Goal: Task Accomplishment & Management: Manage account settings

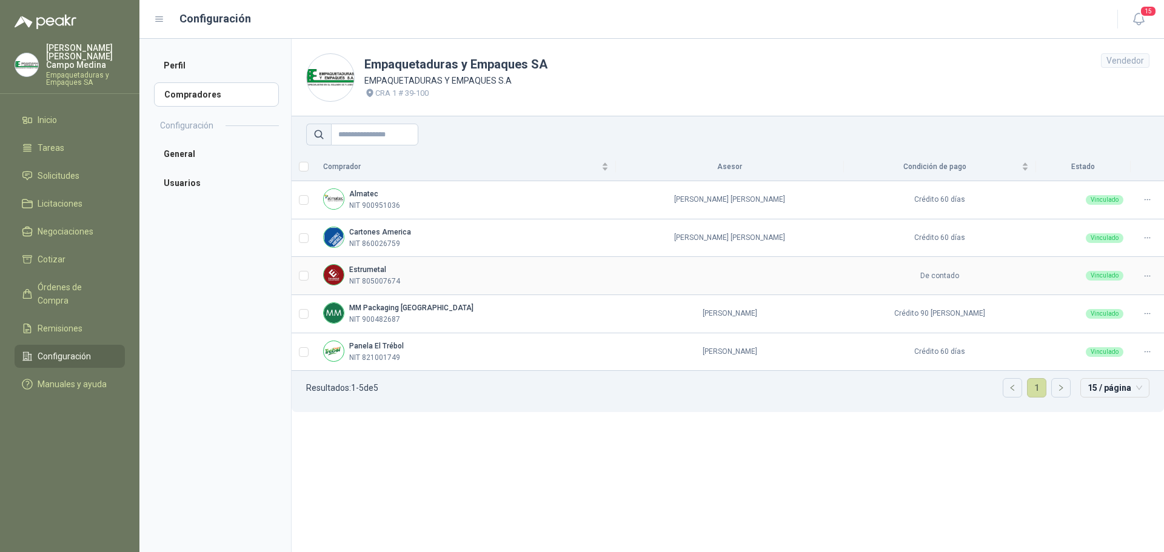
click at [684, 272] on td at bounding box center [730, 276] width 228 height 38
click at [1102, 273] on div "Vinculado" at bounding box center [1104, 276] width 38 height 10
click at [1143, 278] on icon at bounding box center [1146, 276] width 9 height 9
click at [1104, 314] on span "Asignar Asesor" at bounding box center [1117, 315] width 59 height 13
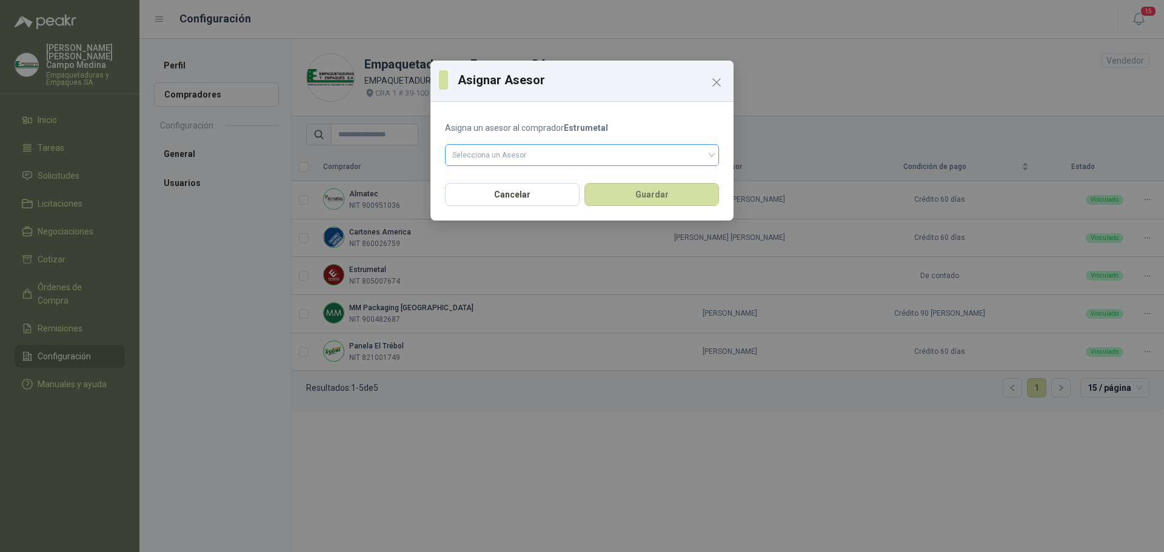
click at [540, 156] on input "search" at bounding box center [581, 154] width 259 height 18
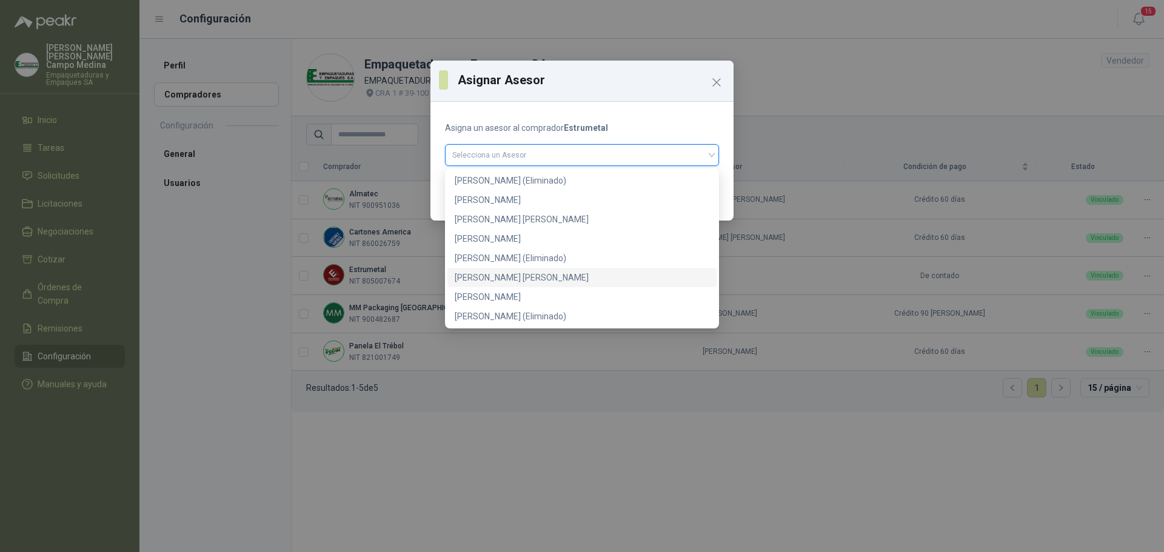
click at [491, 273] on div "[PERSON_NAME] [PERSON_NAME]" at bounding box center [582, 277] width 255 height 13
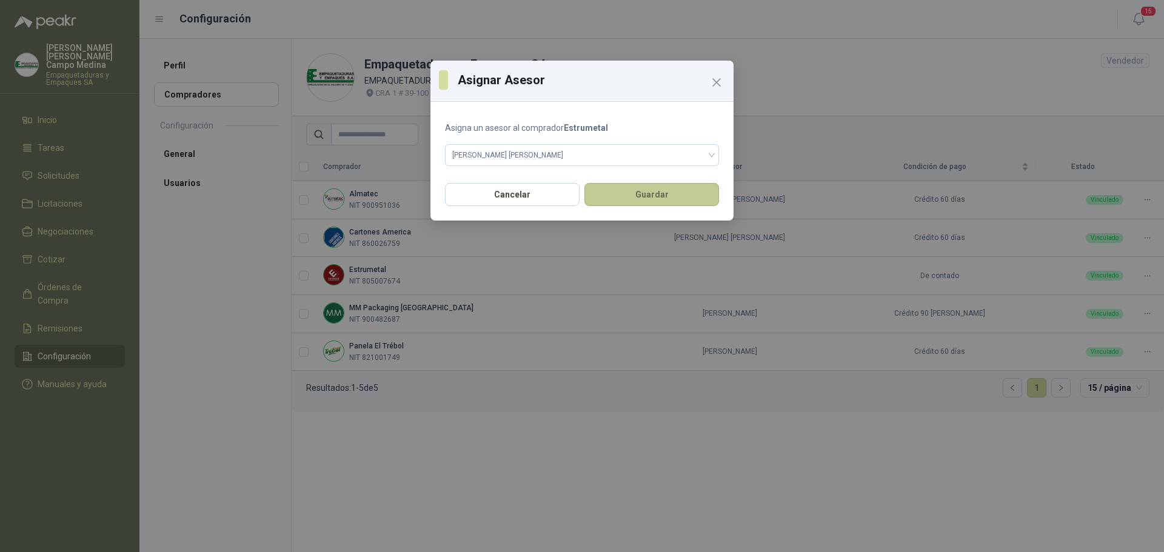
click at [607, 196] on button "Guardar" at bounding box center [651, 194] width 135 height 23
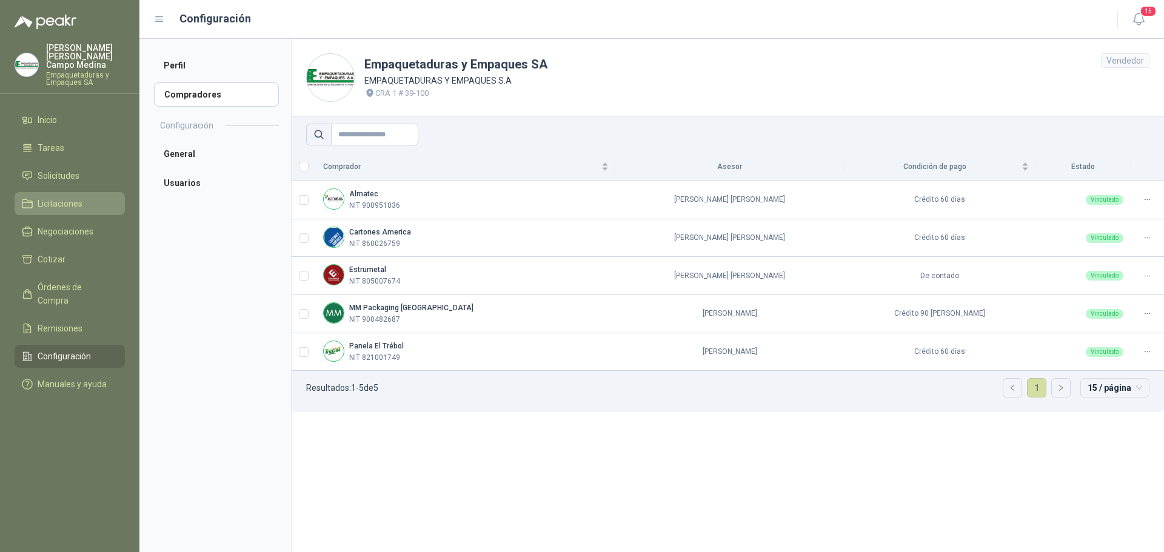
click at [47, 197] on span "Licitaciones" at bounding box center [60, 203] width 45 height 13
click at [48, 175] on link "Solicitudes" at bounding box center [70, 175] width 110 height 23
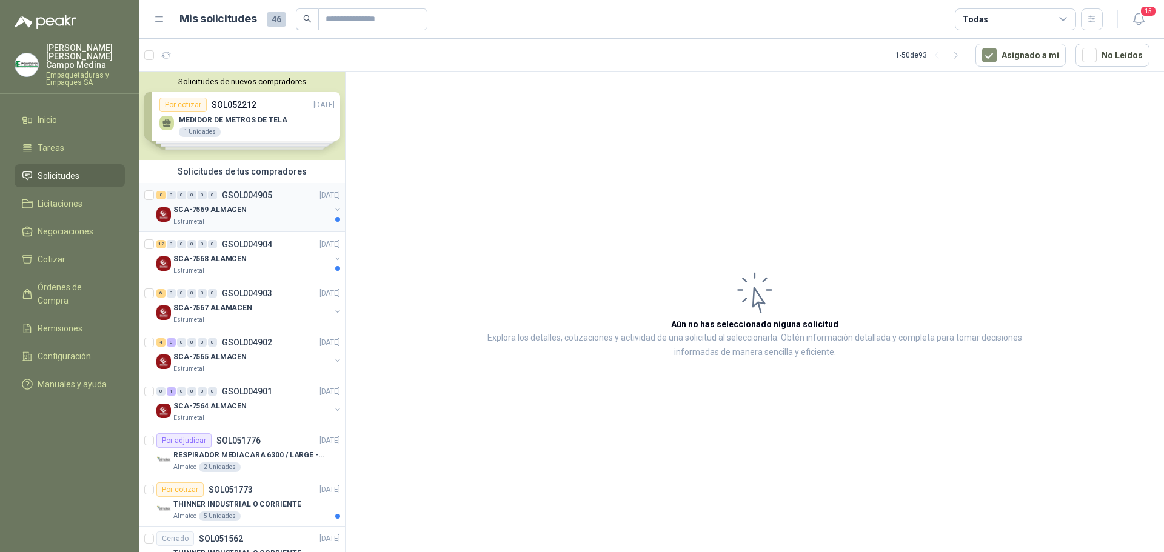
click at [192, 215] on p "SCA-7569 ALMACEN" at bounding box center [209, 210] width 73 height 12
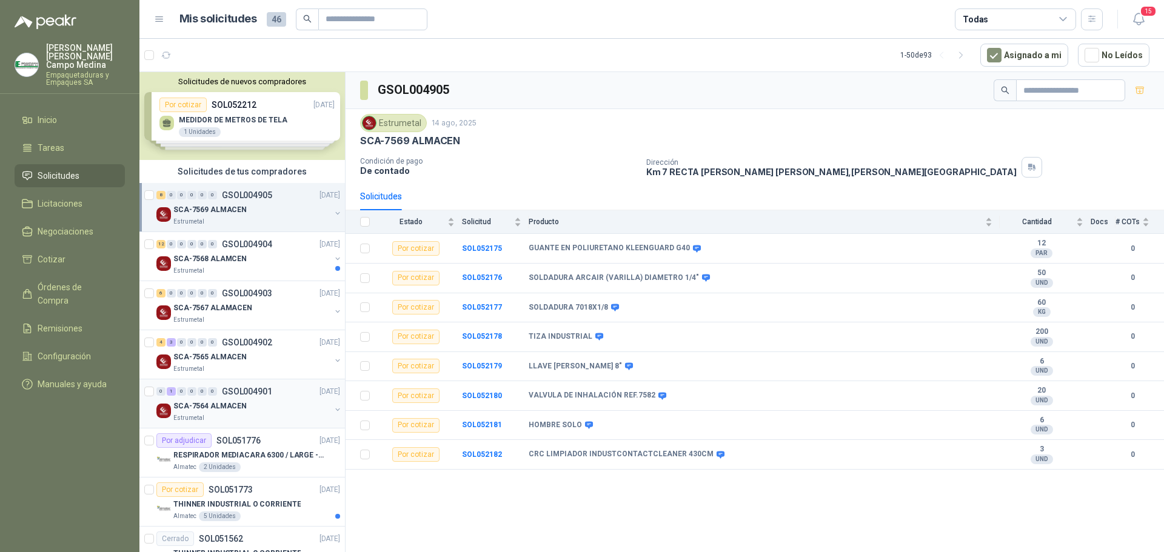
click at [202, 414] on p "Estrumetal" at bounding box center [188, 418] width 31 height 10
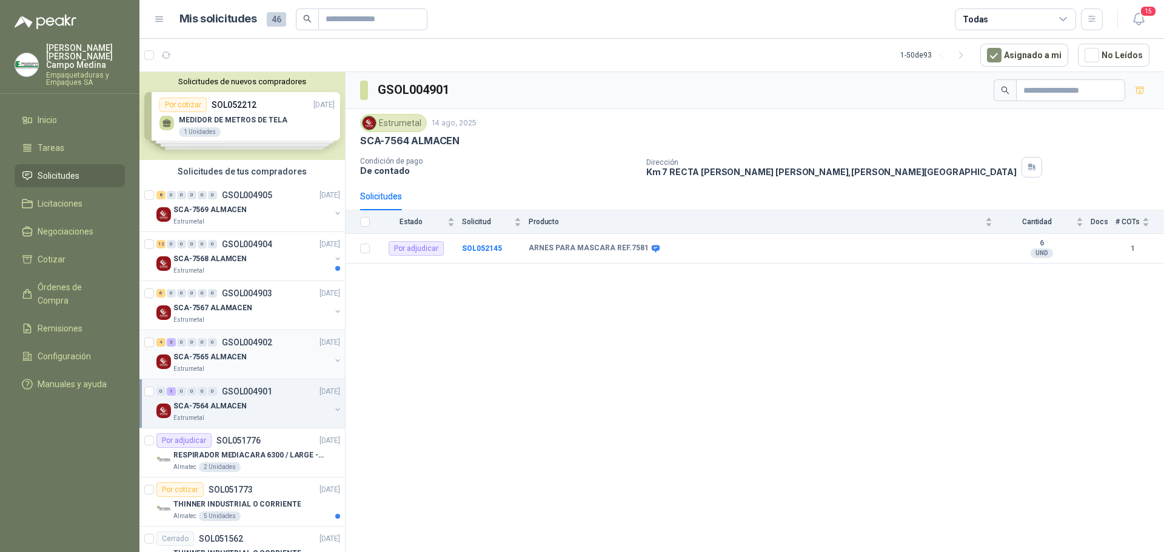
click at [170, 352] on div "SCA-7565 ALMACEN Estrumetal" at bounding box center [249, 362] width 186 height 24
